Goal: Check status

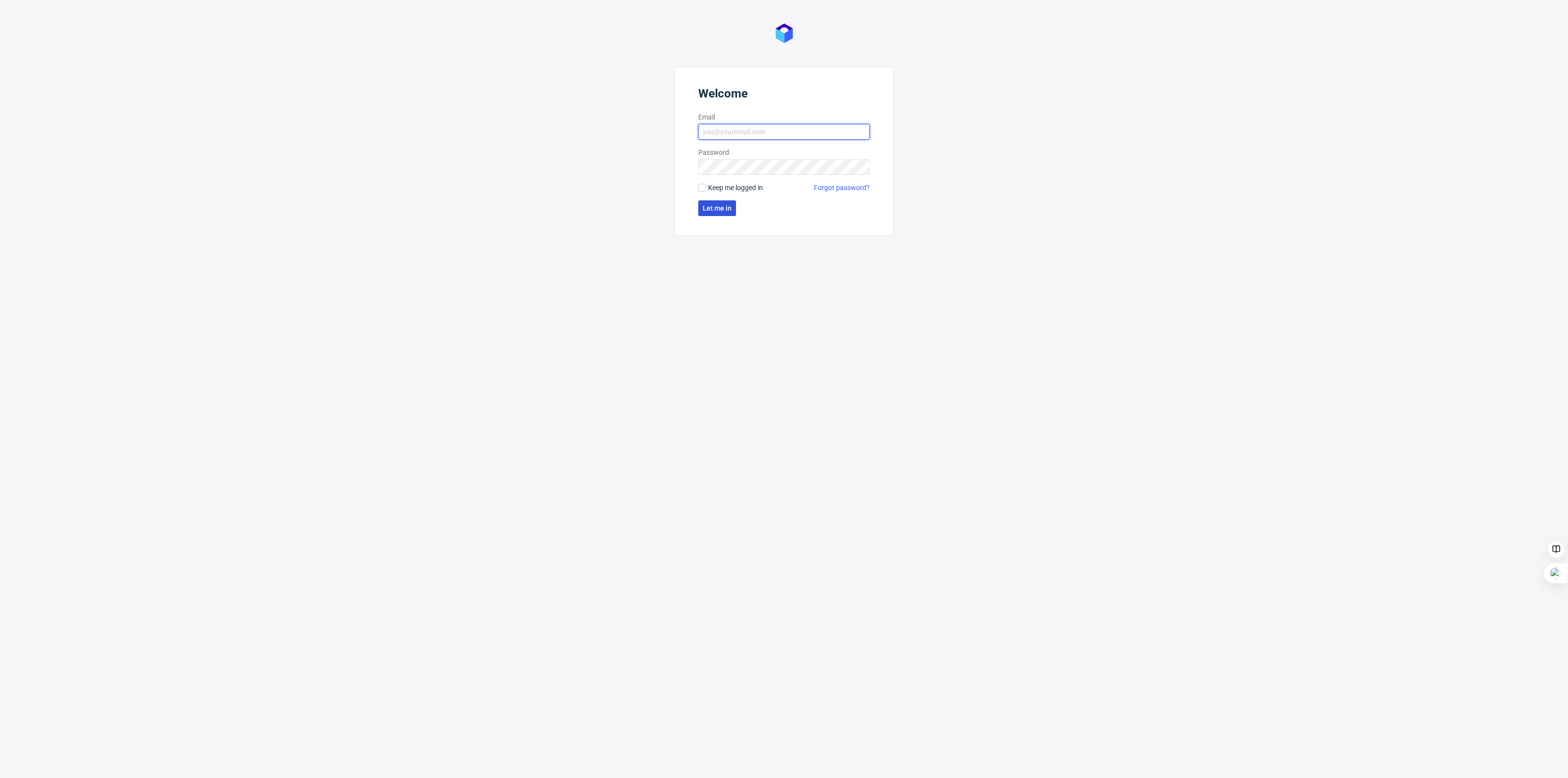
type input "[EMAIL_ADDRESS][PERSON_NAME][DOMAIN_NAME]"
click at [726, 207] on span "Let me in" at bounding box center [717, 208] width 29 height 7
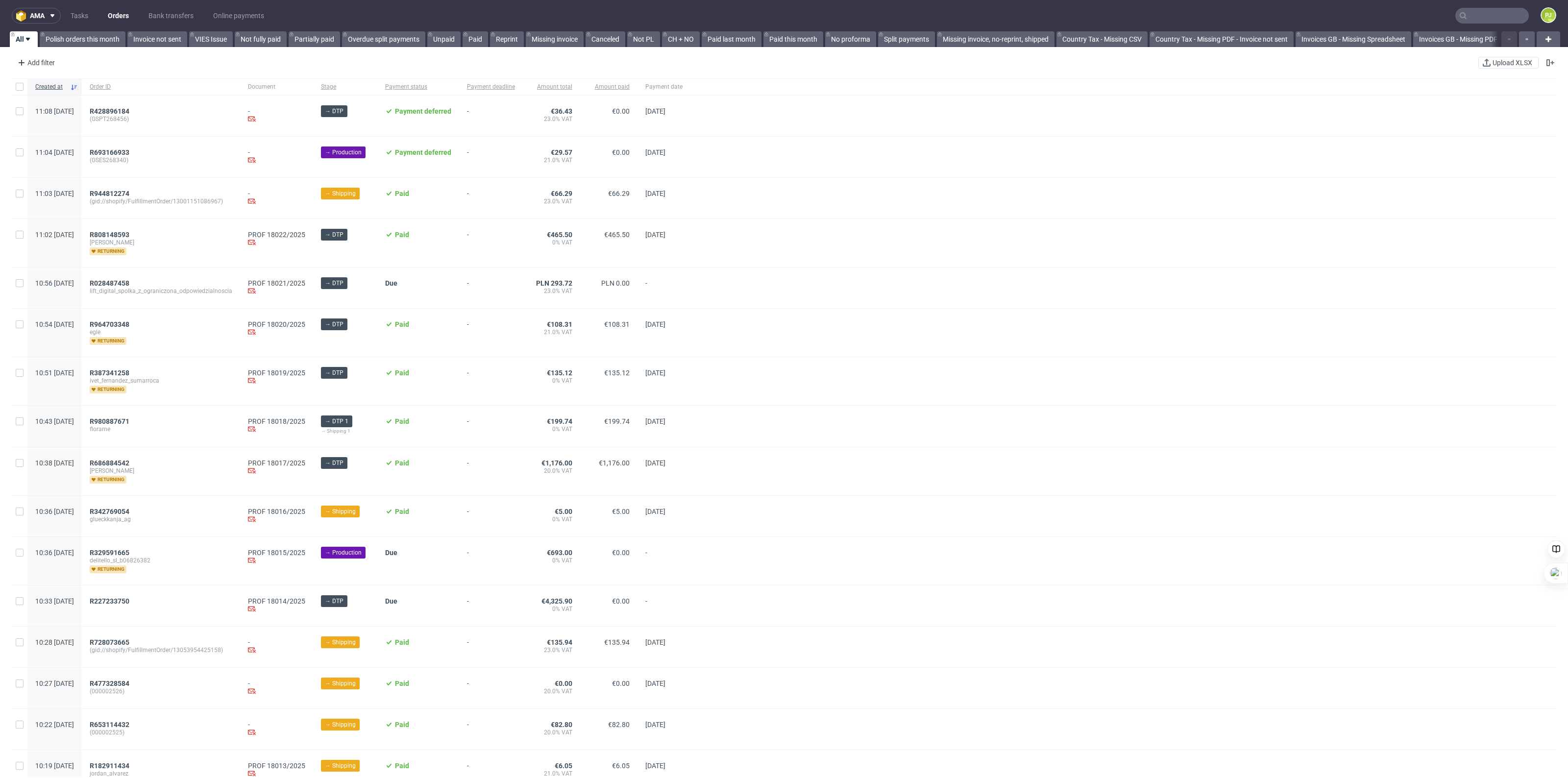
click at [1477, 12] on input "text" at bounding box center [1492, 16] width 73 height 16
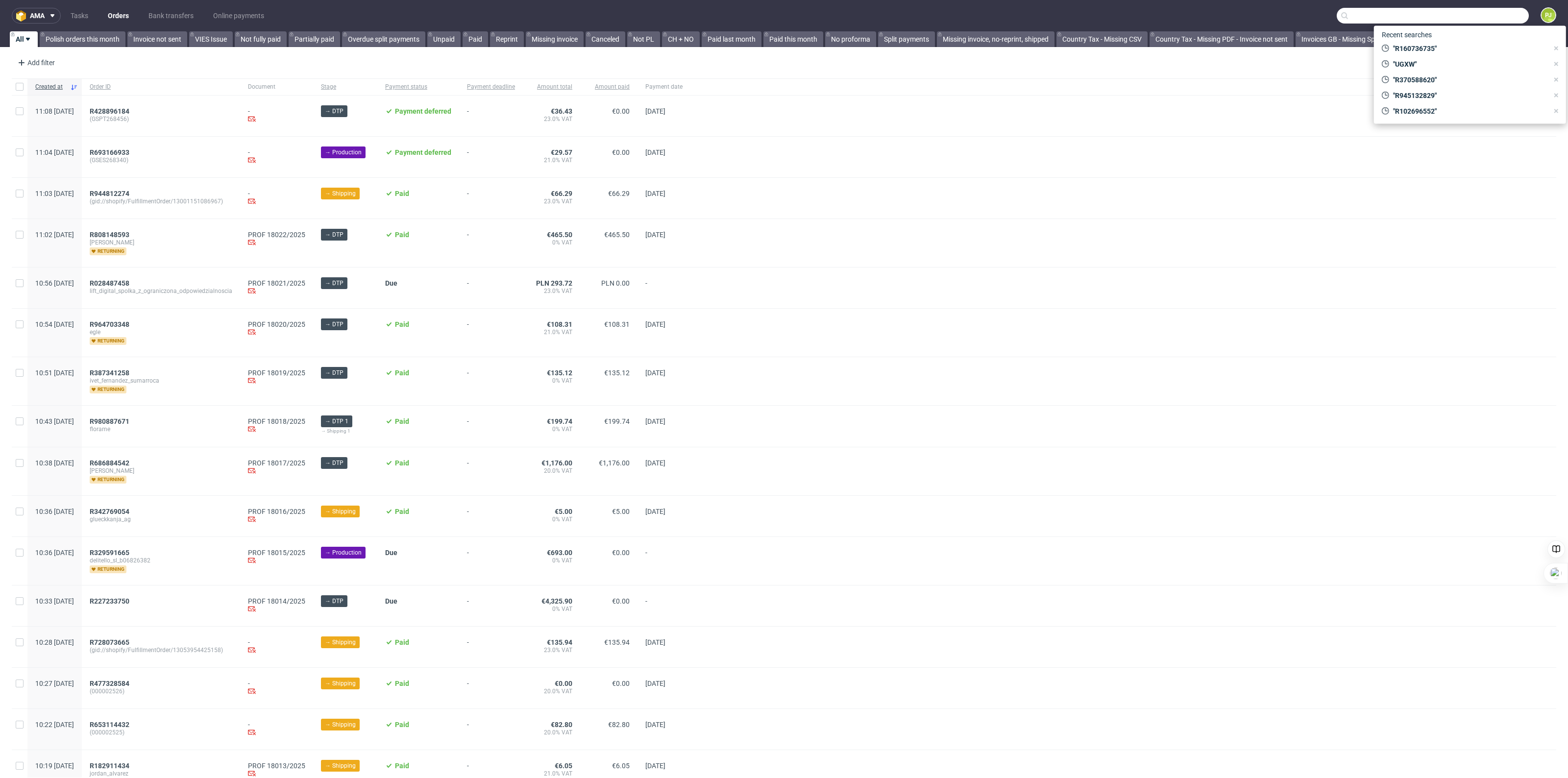
paste input "R041851254"
type input "R041851254"
click at [1456, 85] on span "R041851254" at bounding box center [1476, 87] width 40 height 8
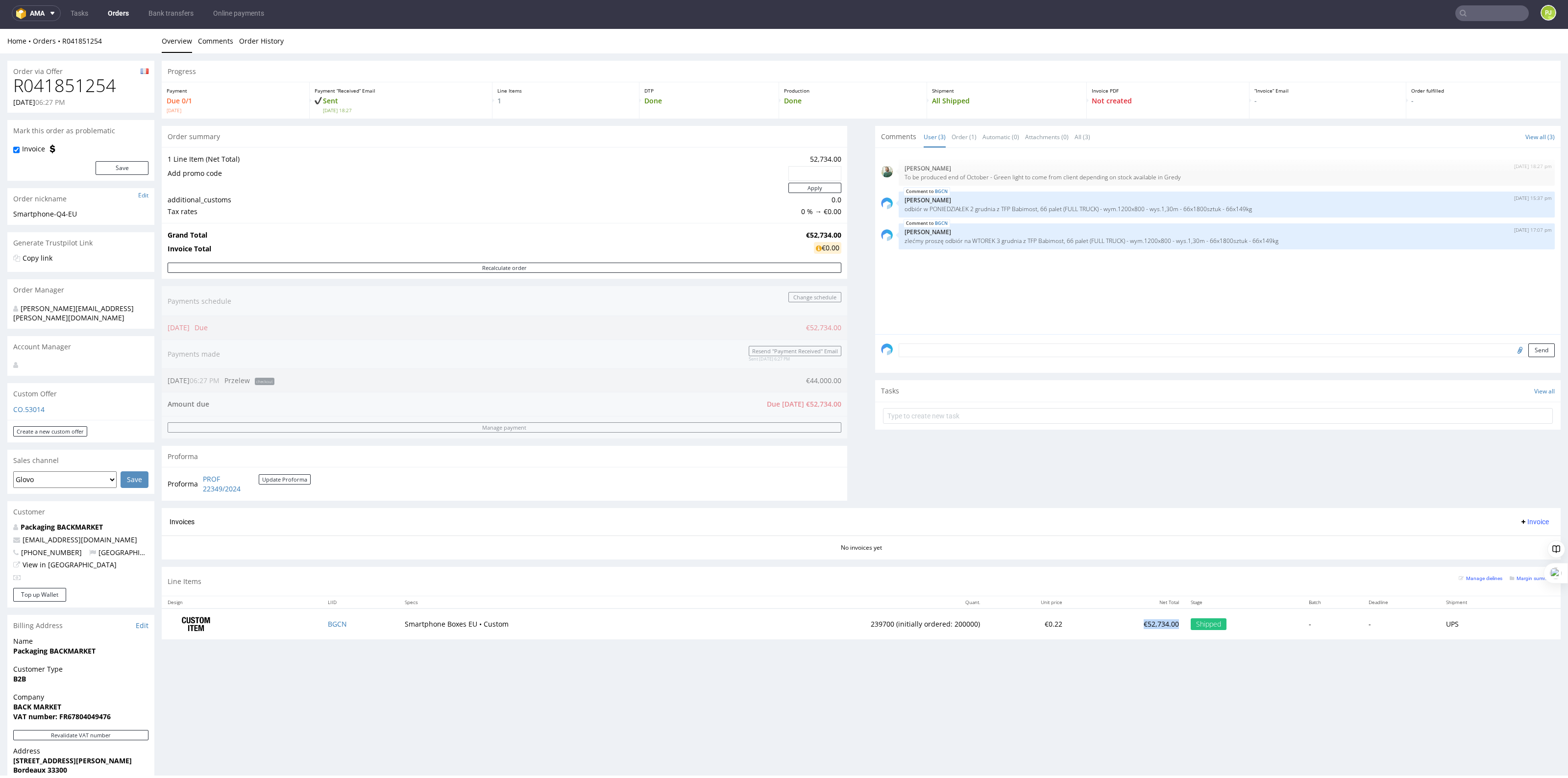
drag, startPoint x: 1162, startPoint y: 625, endPoint x: 1125, endPoint y: 630, distance: 37.3
click at [1125, 630] on td "€52,734.00" at bounding box center [1126, 623] width 117 height 31
